Goal: Task Accomplishment & Management: Manage account settings

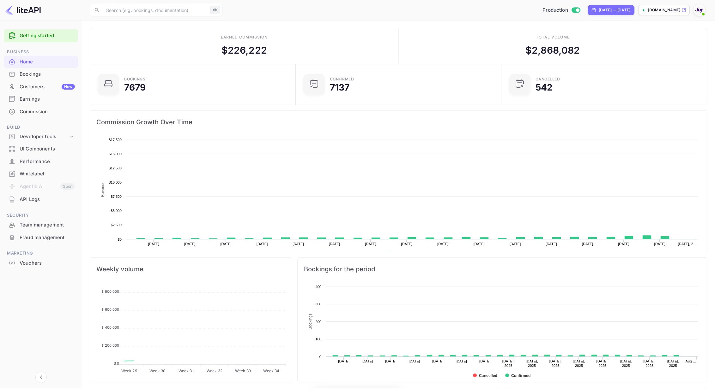
scroll to position [103, 202]
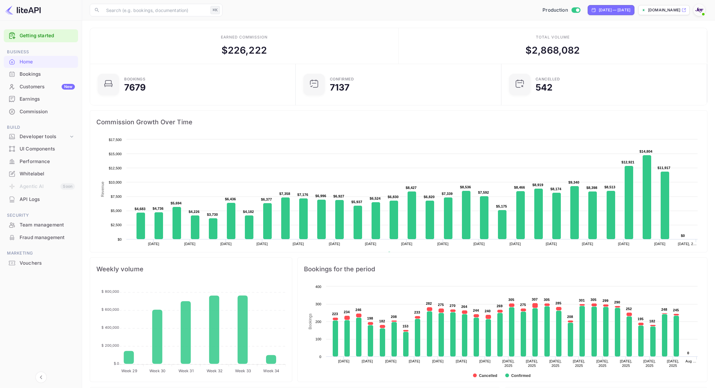
click at [33, 88] on div "Customers New" at bounding box center [47, 86] width 55 height 7
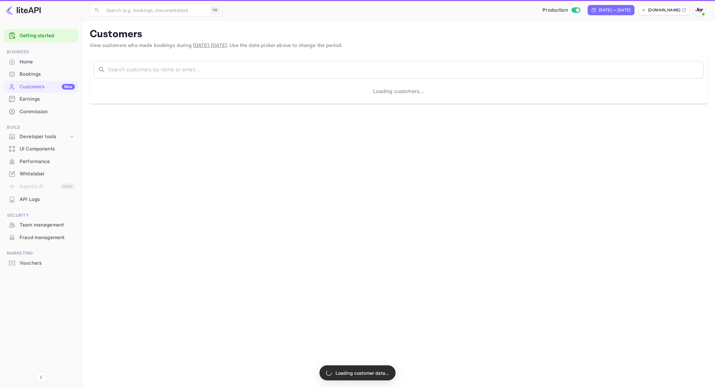
click at [35, 73] on div "Bookings" at bounding box center [47, 74] width 55 height 7
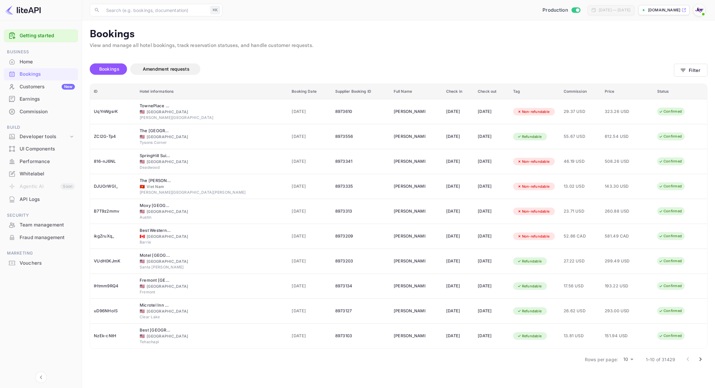
click at [700, 359] on icon "Go to next page" at bounding box center [700, 360] width 2 height 4
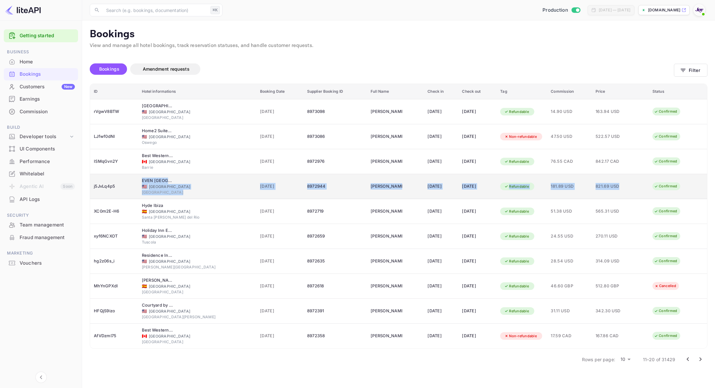
drag, startPoint x: 625, startPoint y: 189, endPoint x: 143, endPoint y: 178, distance: 482.4
click at [143, 178] on tr "j5JvLq4p5 [GEOGRAPHIC_DATA], an [GEOGRAPHIC_DATA] 🇺🇸 [GEOGRAPHIC_DATA] [GEOGRAP…" at bounding box center [398, 186] width 617 height 25
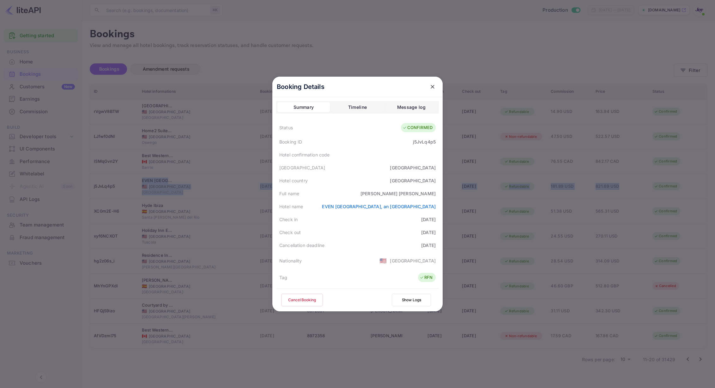
drag, startPoint x: 427, startPoint y: 85, endPoint x: 434, endPoint y: 87, distance: 7.6
click at [428, 85] on button "close" at bounding box center [432, 86] width 11 height 11
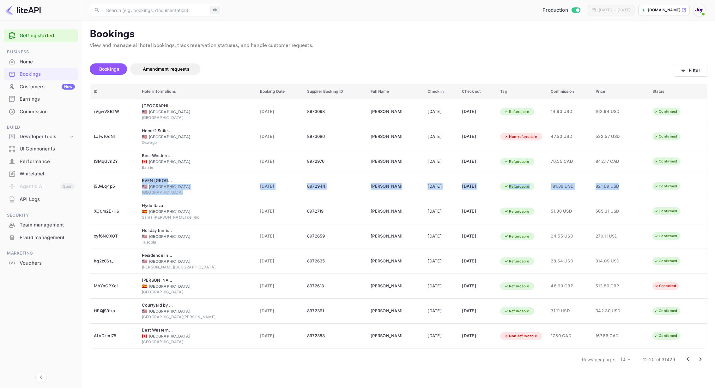
click at [699, 362] on icon "Go to next page" at bounding box center [700, 360] width 8 height 8
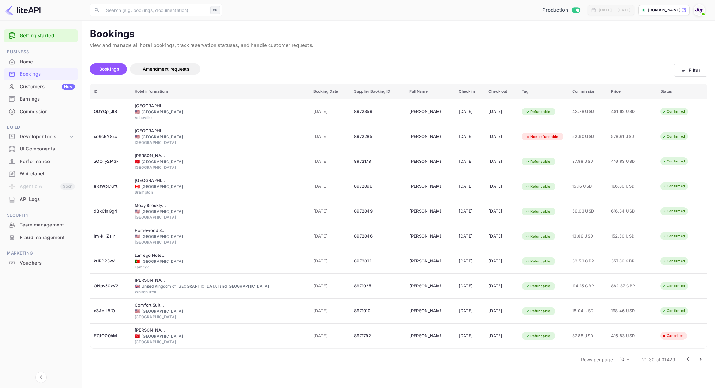
click at [699, 355] on button "Go to next page" at bounding box center [700, 359] width 13 height 13
